Goal: Use online tool/utility: Utilize a website feature to perform a specific function

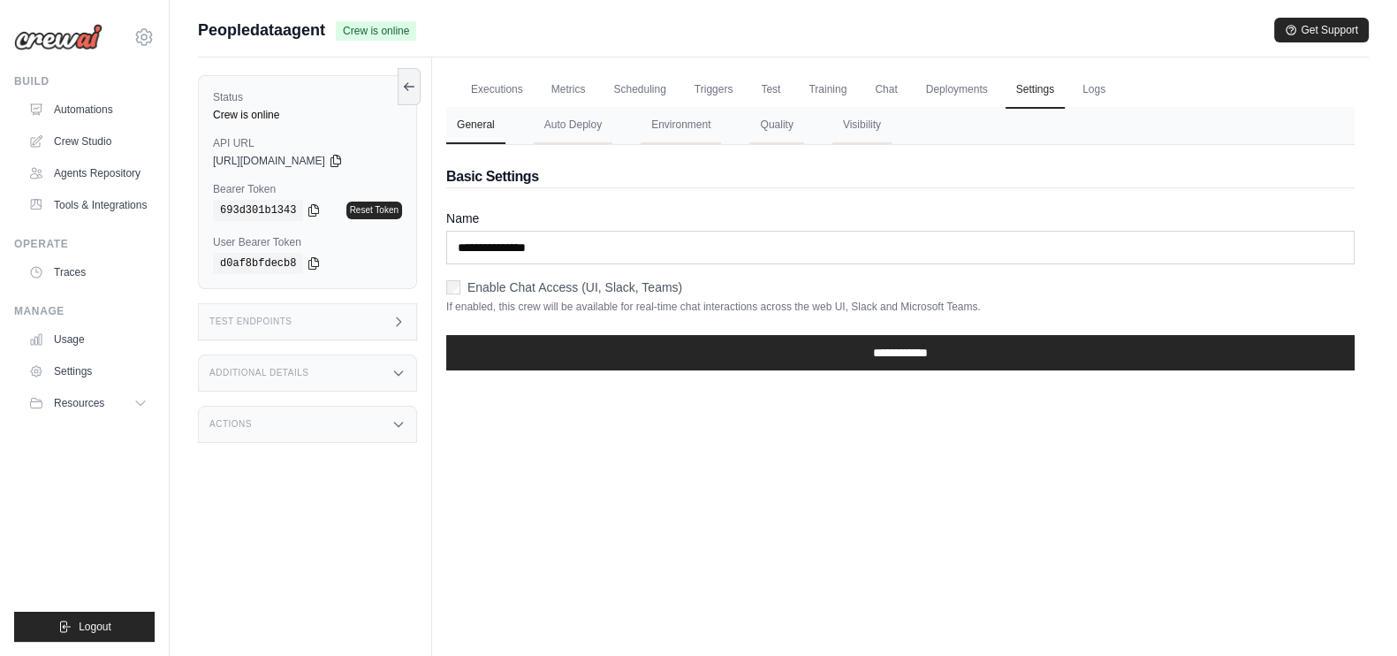
click at [377, 314] on div "Test Endpoints" at bounding box center [307, 321] width 219 height 37
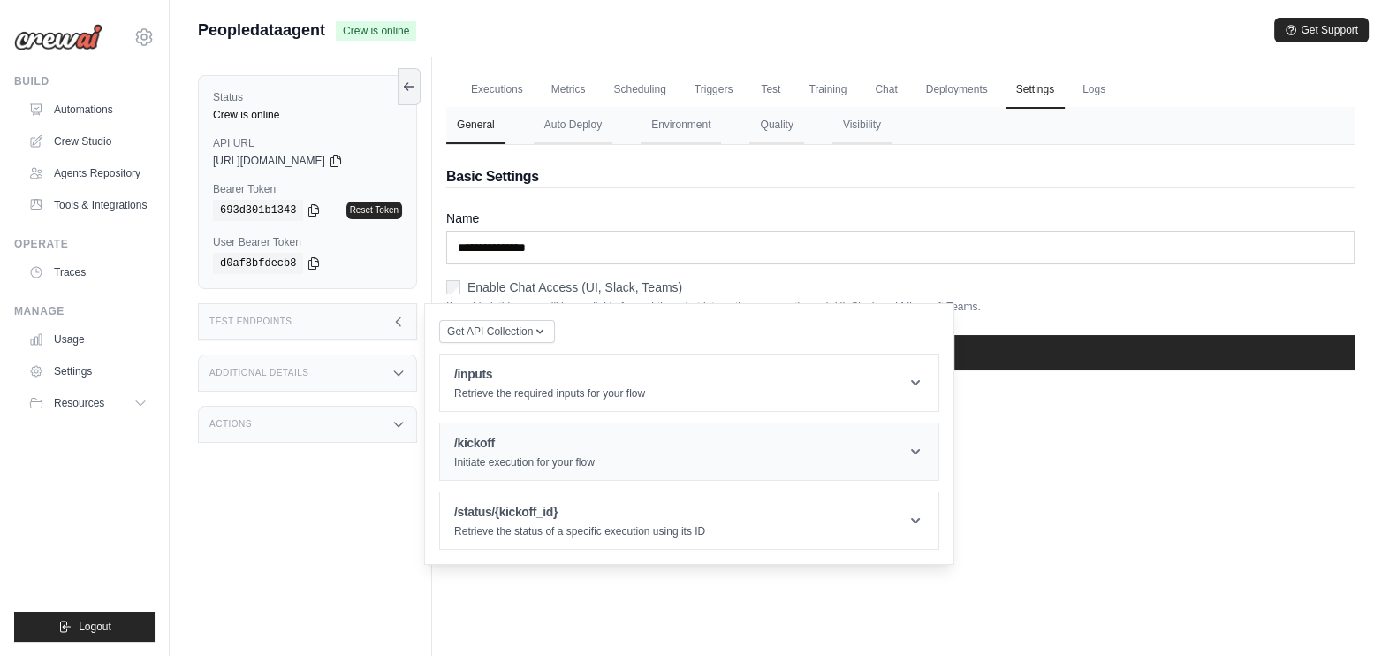
click at [593, 452] on div "/kickoff Initiate execution for your flow" at bounding box center [524, 451] width 140 height 35
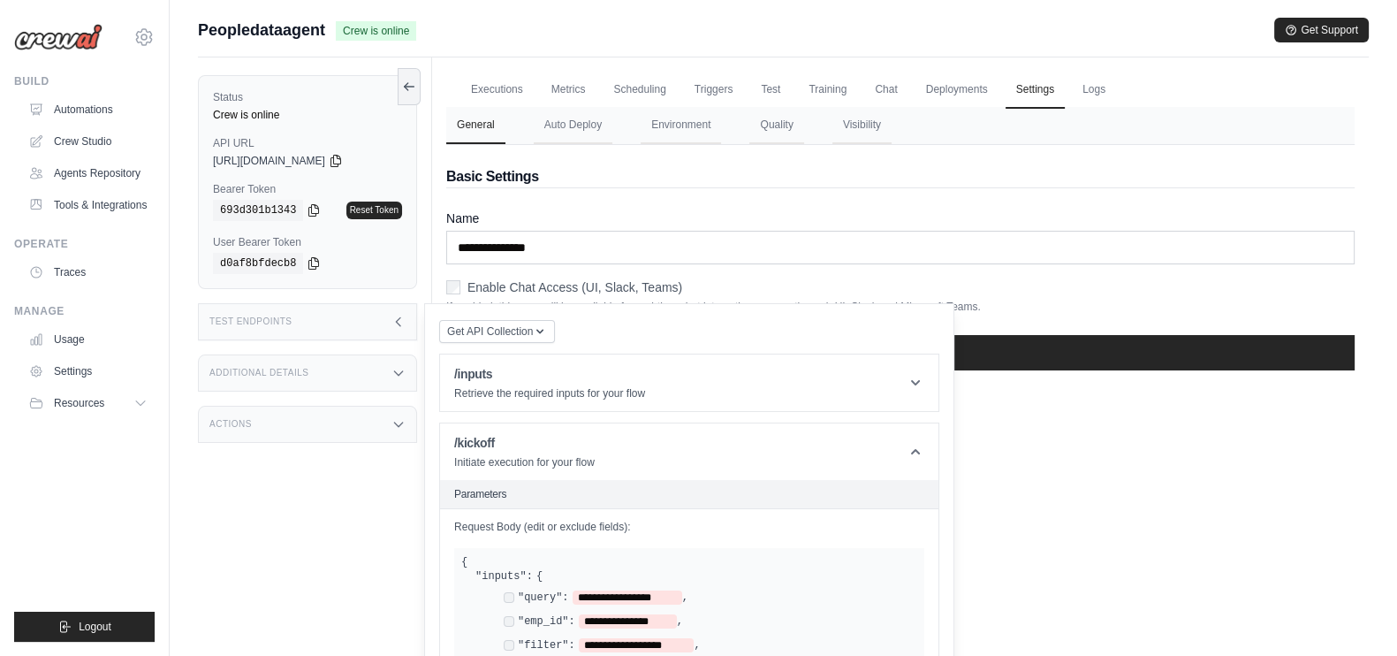
click at [376, 416] on div "Actions" at bounding box center [307, 424] width 219 height 37
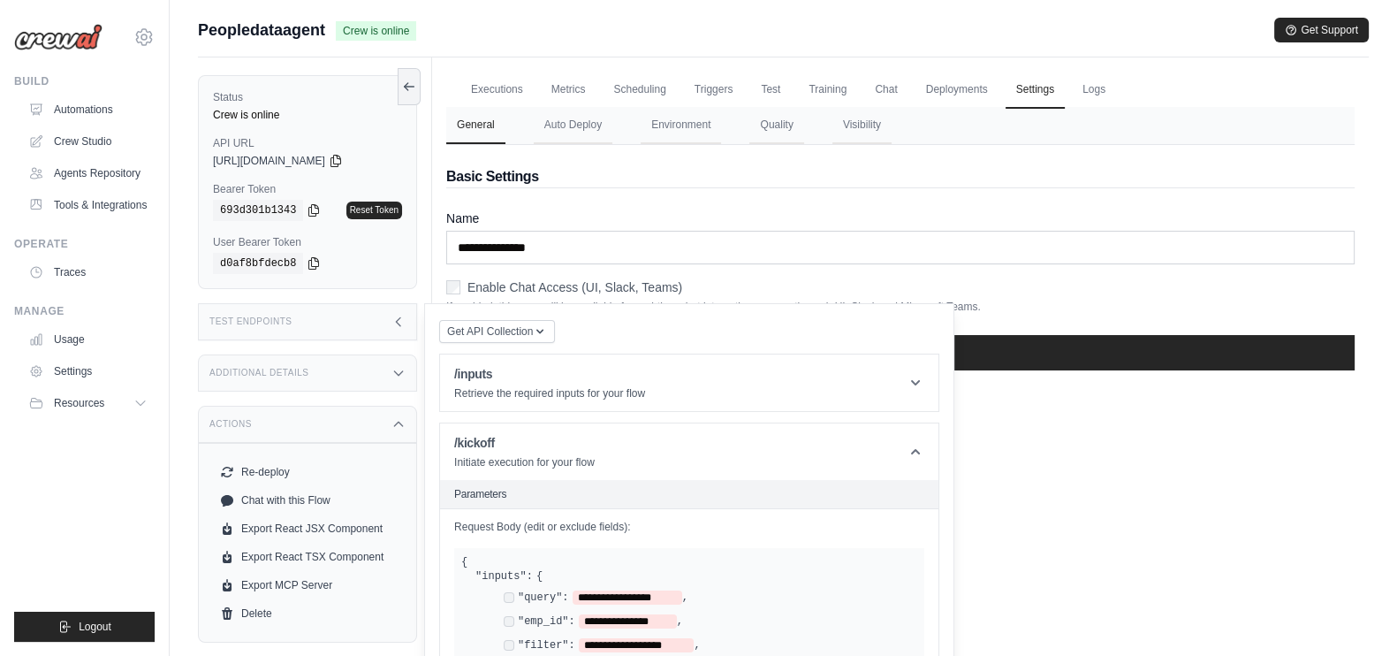
click at [338, 376] on div "Additional Details" at bounding box center [307, 372] width 219 height 37
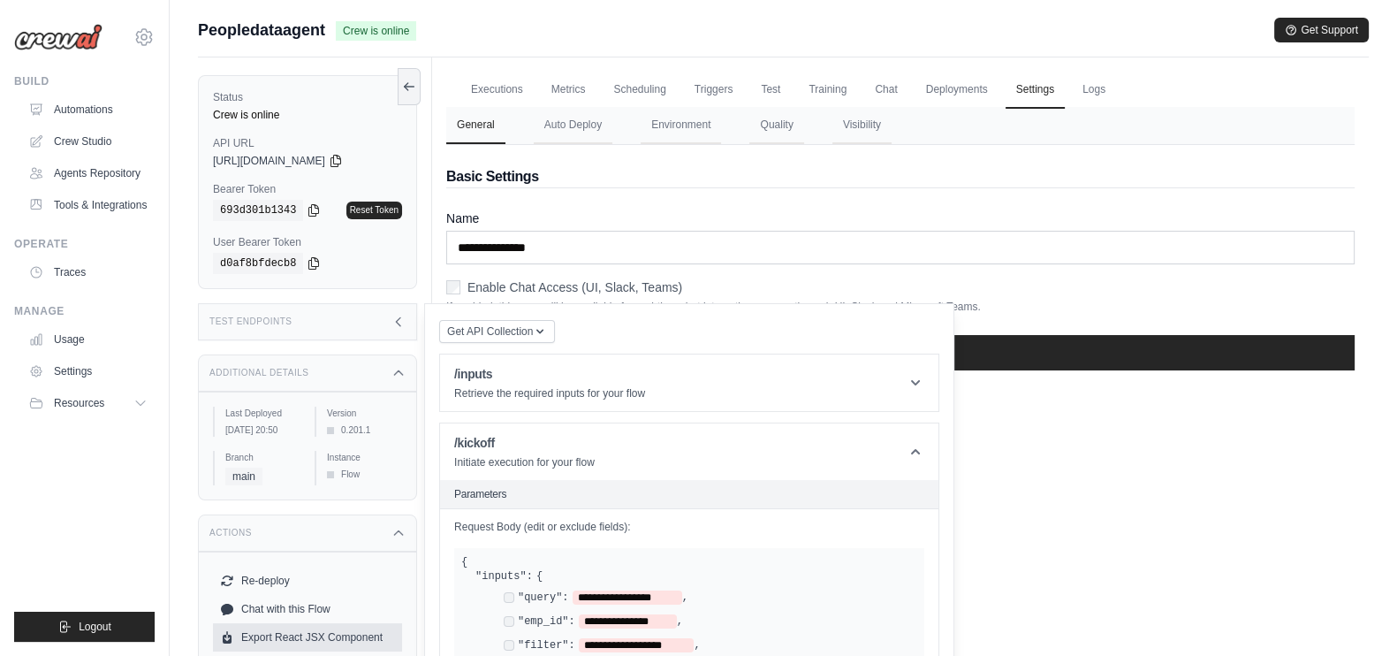
scroll to position [318, 0]
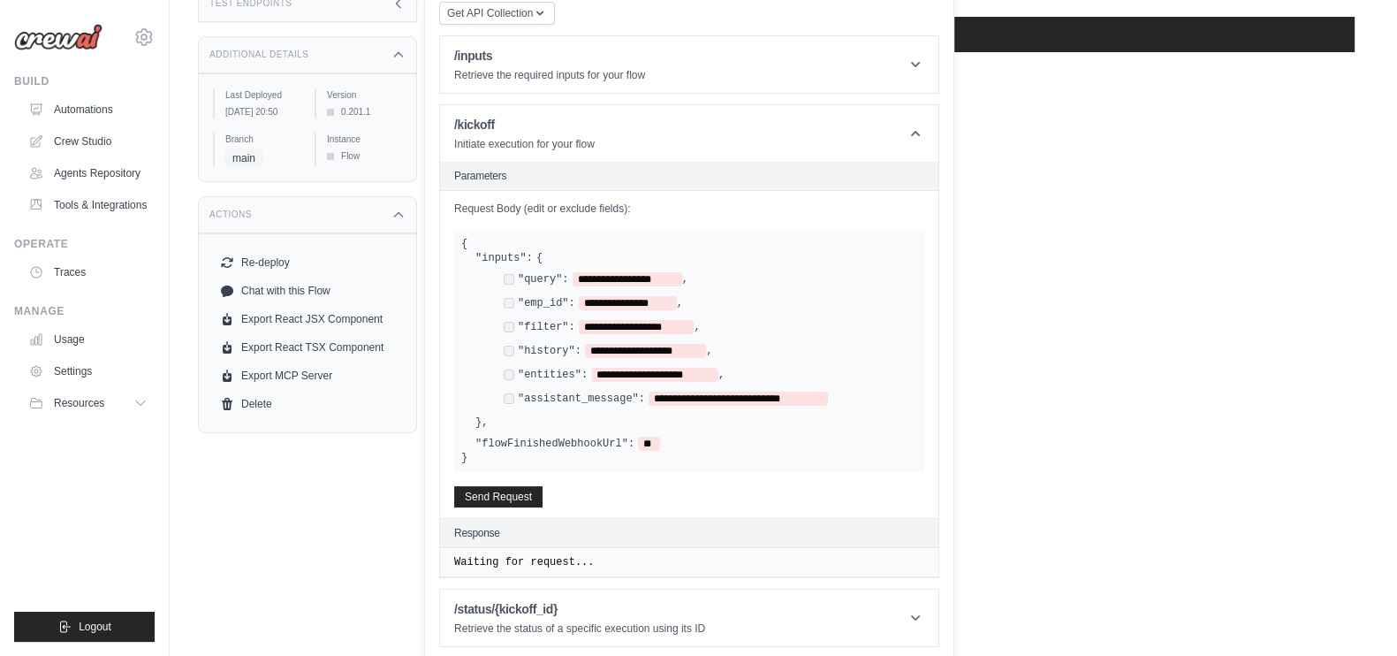
click at [1102, 278] on div "Executions Metrics Scheduling Triggers Test Training Chat Deployments Settings …" at bounding box center [900, 67] width 937 height 656
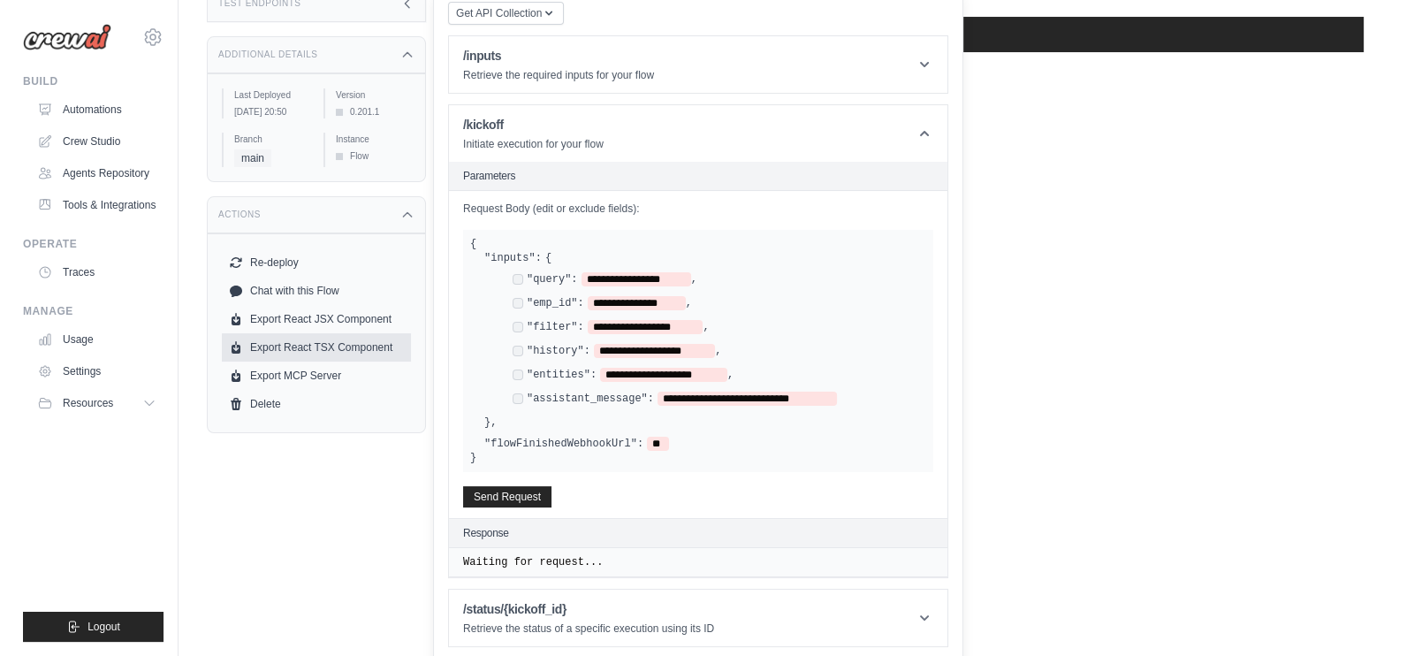
scroll to position [0, 0]
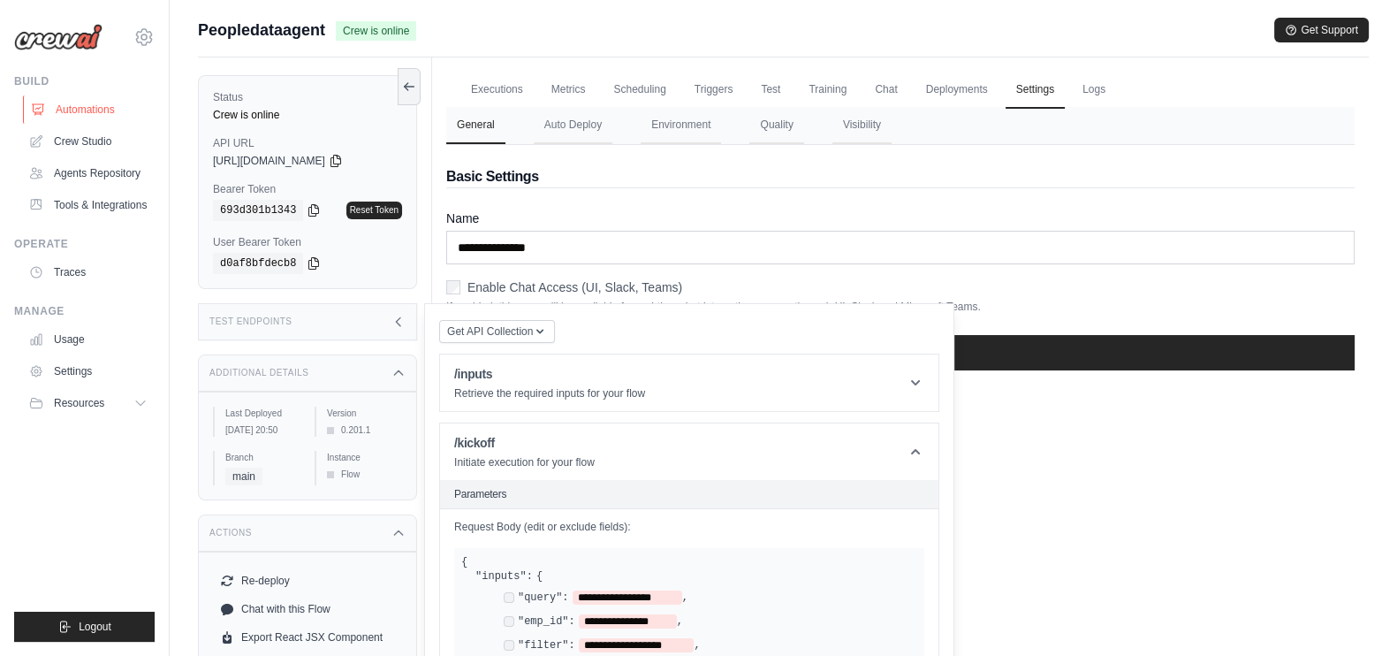
click at [114, 106] on link "Automations" at bounding box center [89, 109] width 133 height 28
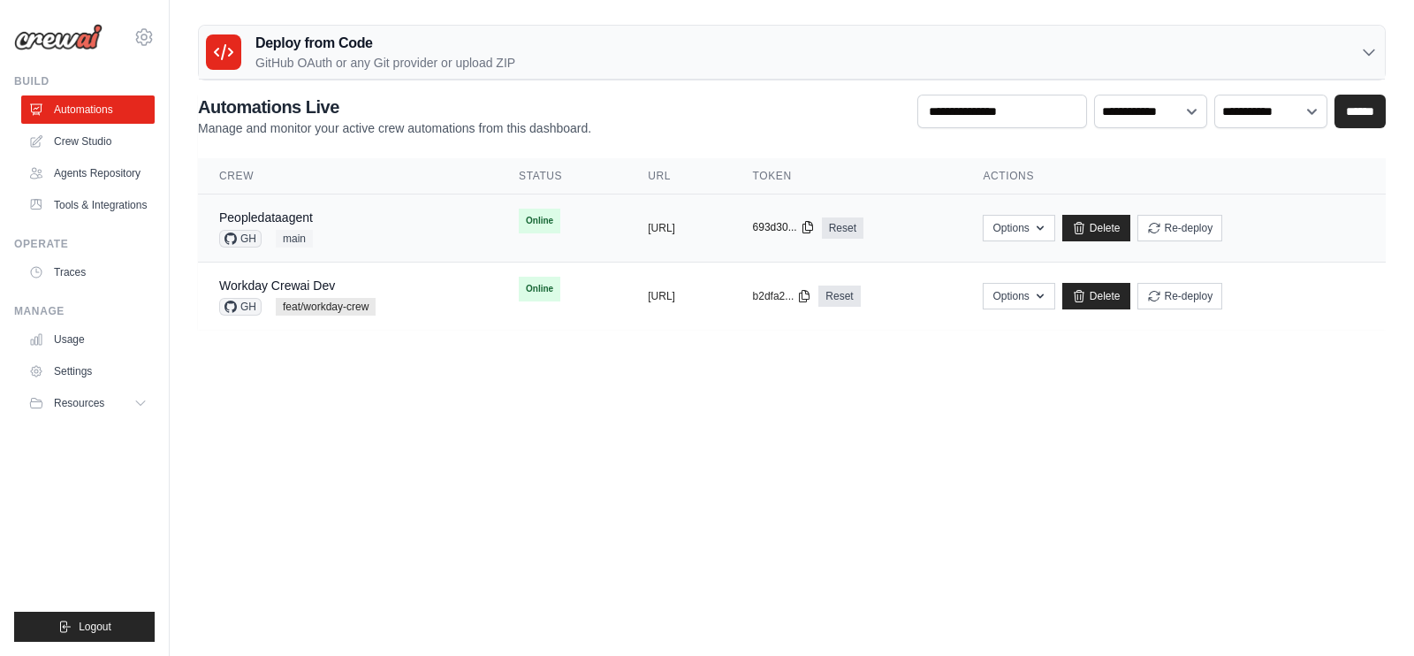
click at [815, 227] on icon at bounding box center [808, 227] width 14 height 14
click at [815, 228] on icon at bounding box center [808, 227] width 14 height 14
